Goal: Task Accomplishment & Management: Complete application form

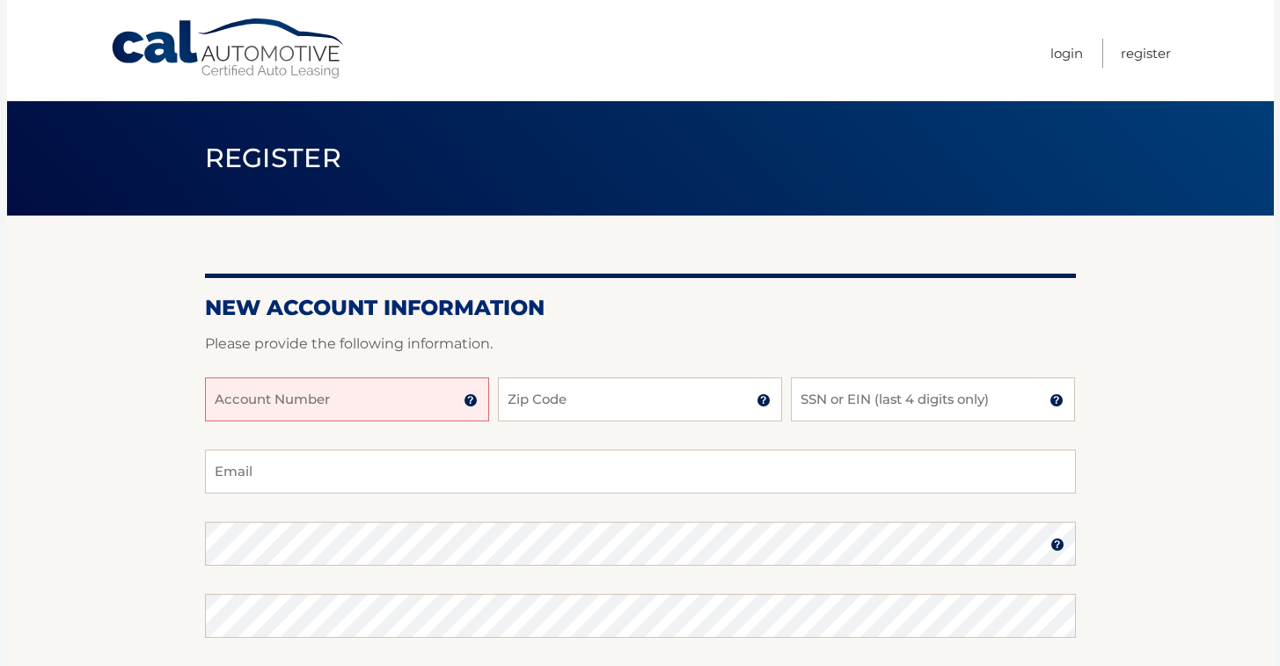
click at [301, 406] on input "Account Number" at bounding box center [347, 399] width 284 height 44
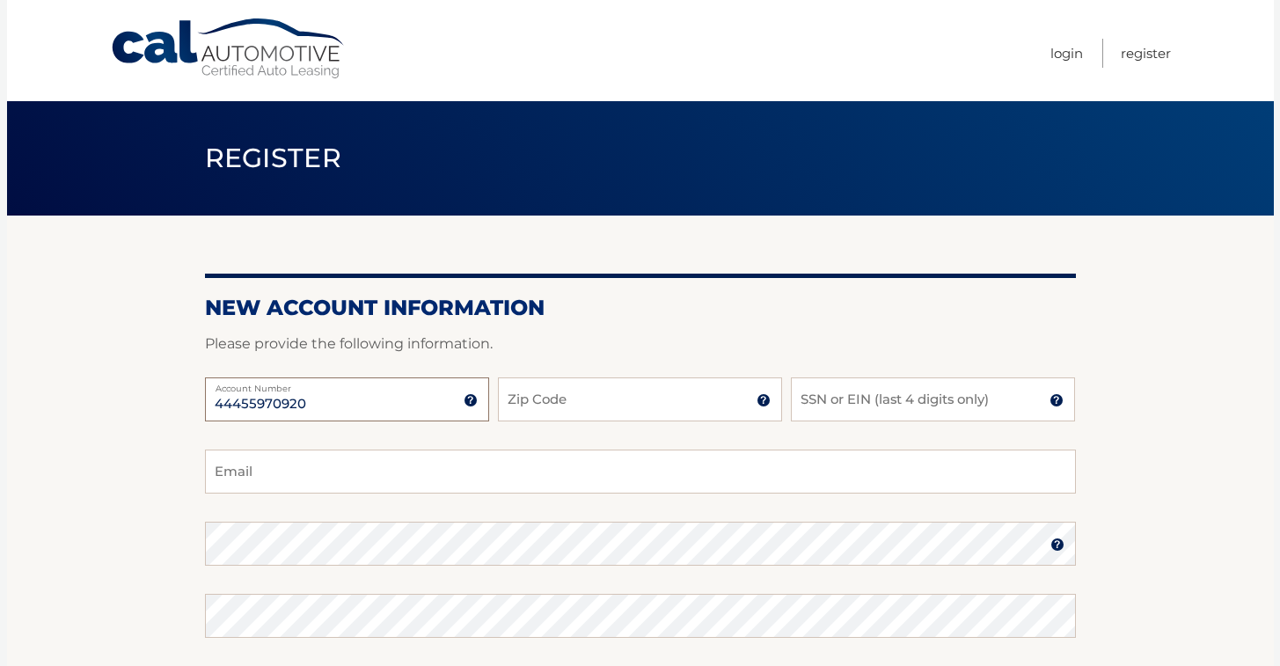
type input "44455970920"
type input "33418"
type input "9491"
type input "[EMAIL_ADDRESS][DOMAIN_NAME]"
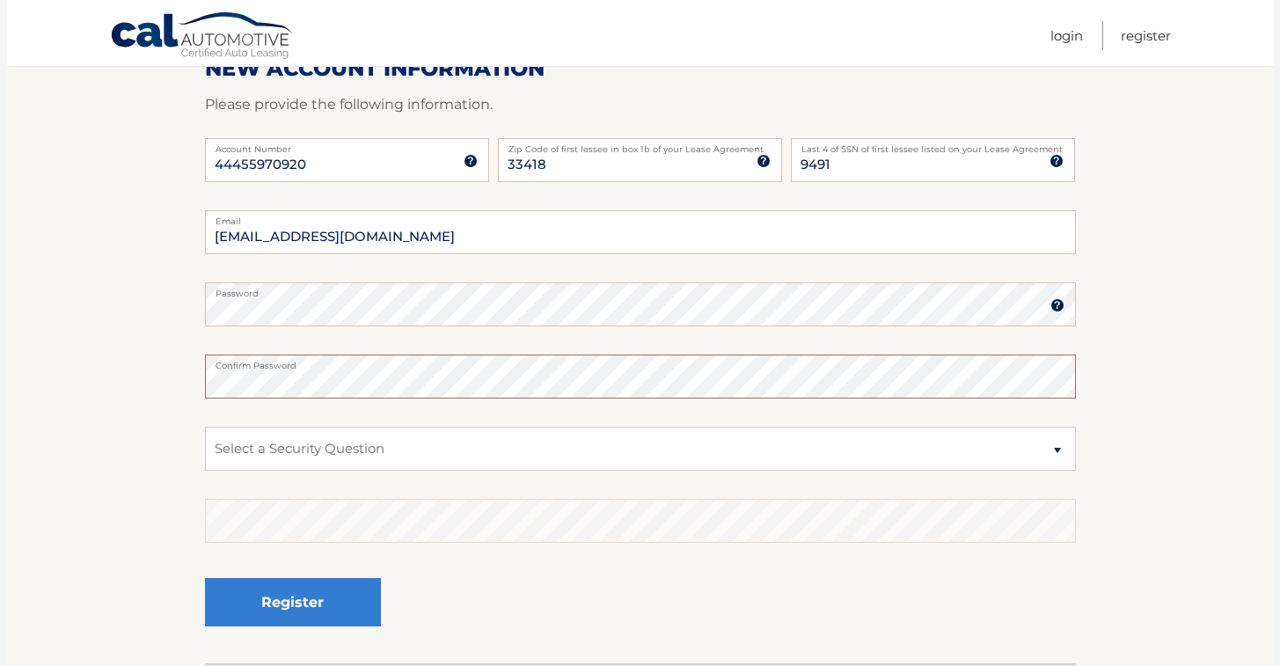
scroll to position [252, 0]
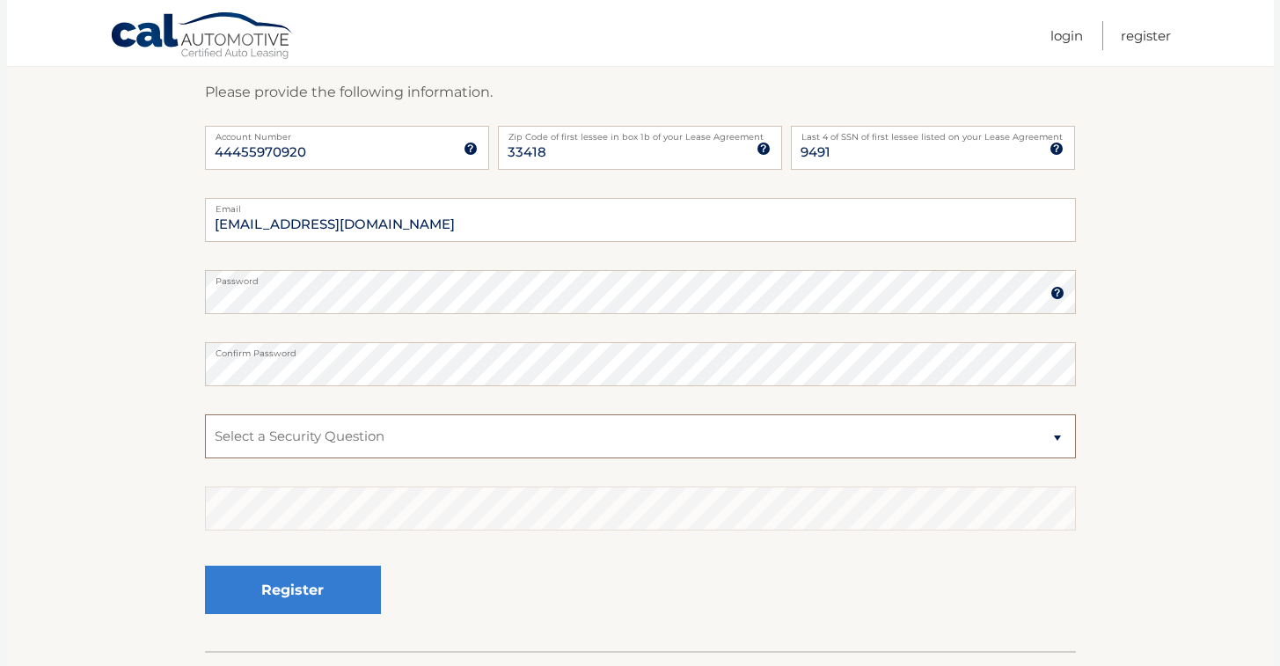
click at [284, 438] on select "Select a Security Question What was the name of your elementary school? What is…" at bounding box center [640, 436] width 871 height 44
select select "2"
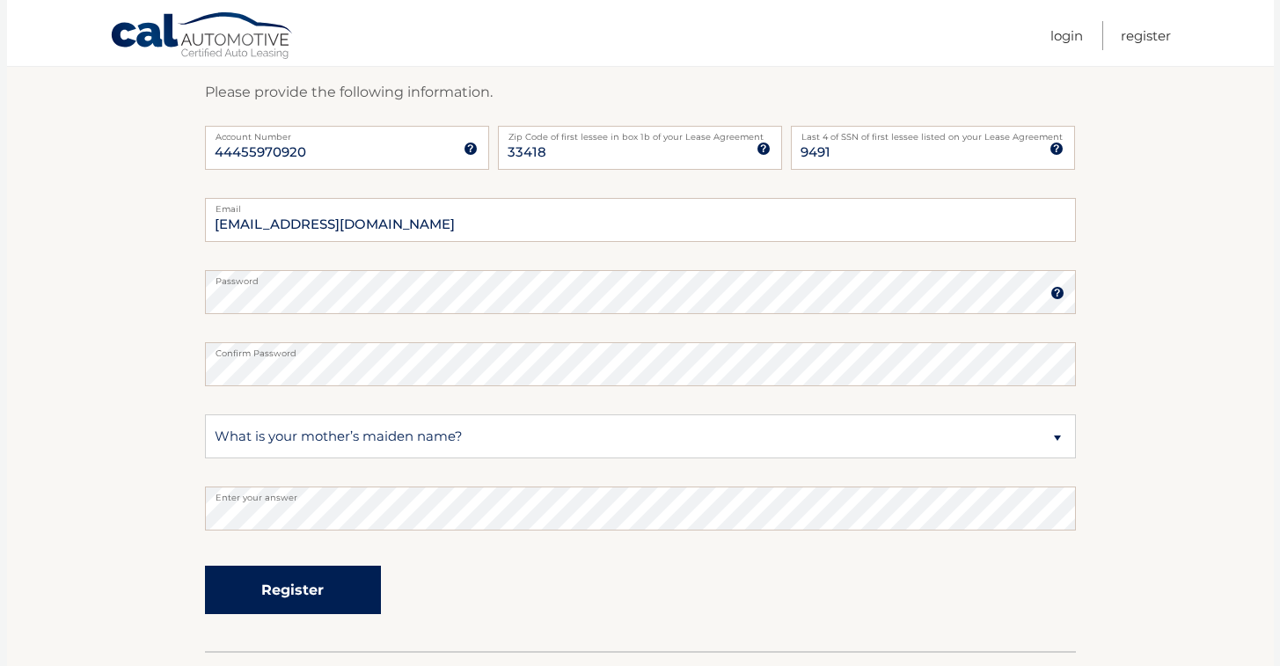
click at [265, 592] on button "Register" at bounding box center [293, 590] width 176 height 48
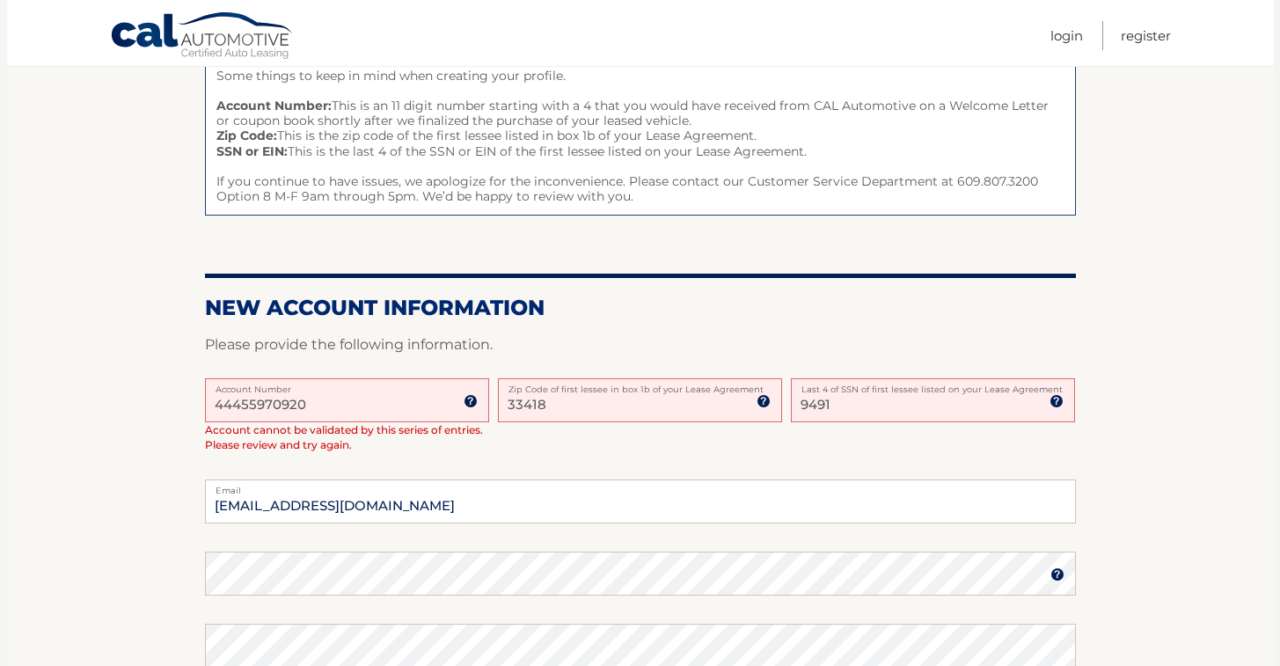
scroll to position [193, 0]
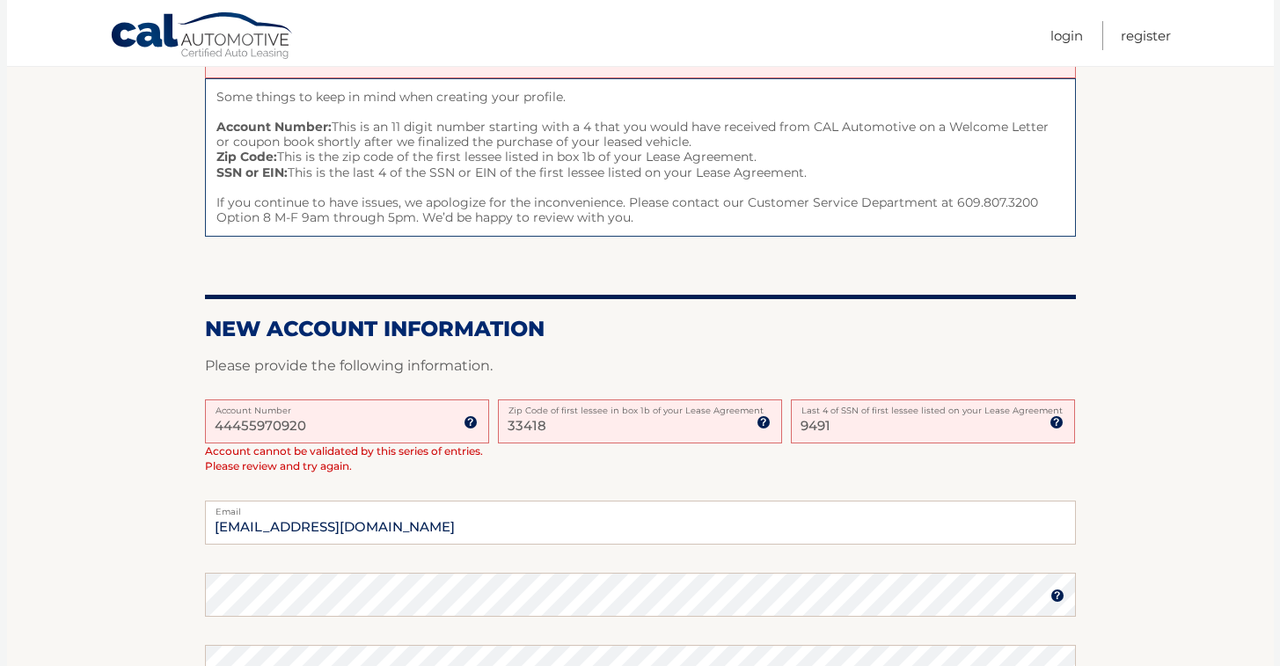
click at [329, 424] on input "44455970920" at bounding box center [347, 421] width 284 height 44
click at [482, 431] on input "44455970920" at bounding box center [347, 421] width 284 height 44
click at [473, 430] on input "44455970920" at bounding box center [347, 421] width 284 height 44
click at [466, 421] on img at bounding box center [471, 422] width 14 height 14
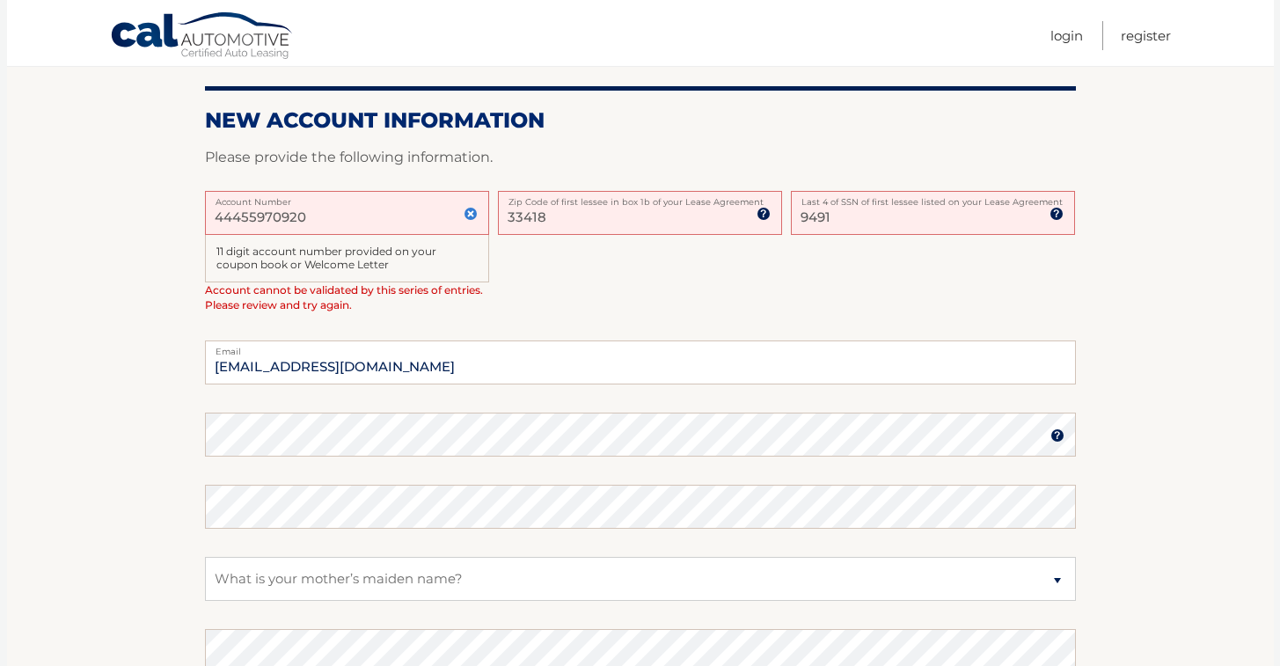
scroll to position [661, 0]
